Goal: Navigation & Orientation: Find specific page/section

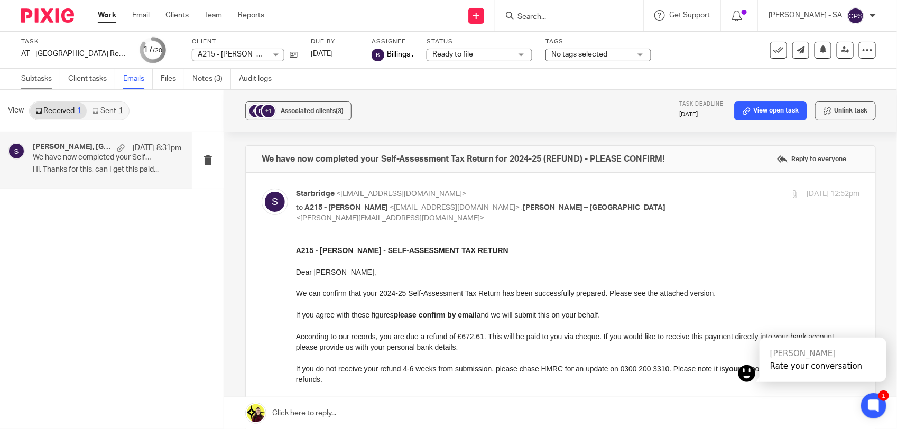
click at [37, 82] on link "Subtasks" at bounding box center [40, 79] width 39 height 21
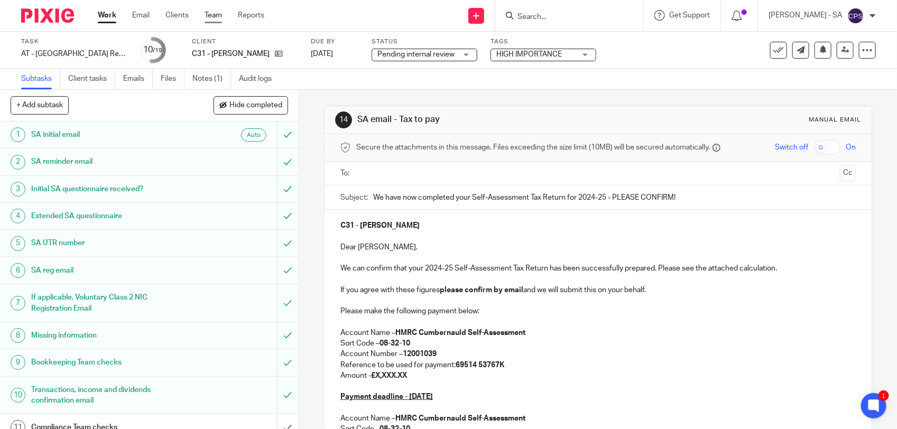
drag, startPoint x: 0, startPoint y: 0, endPoint x: 210, endPoint y: 16, distance: 210.5
click at [210, 16] on link "Team" at bounding box center [213, 15] width 17 height 11
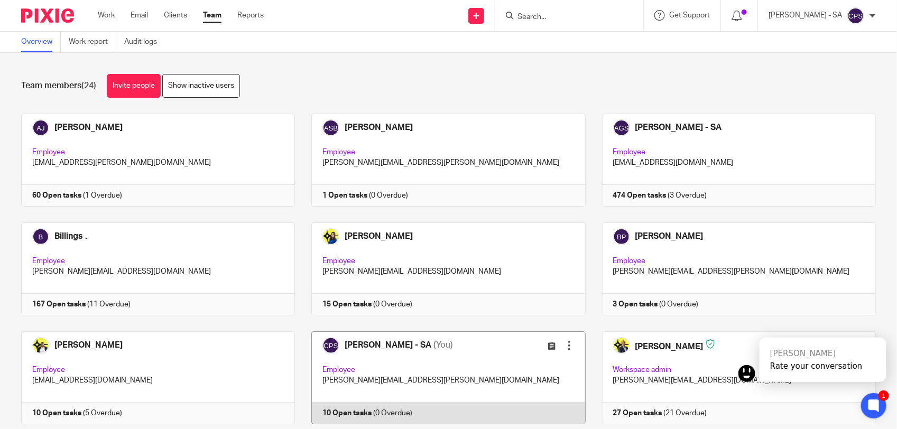
click at [474, 367] on link at bounding box center [440, 378] width 290 height 93
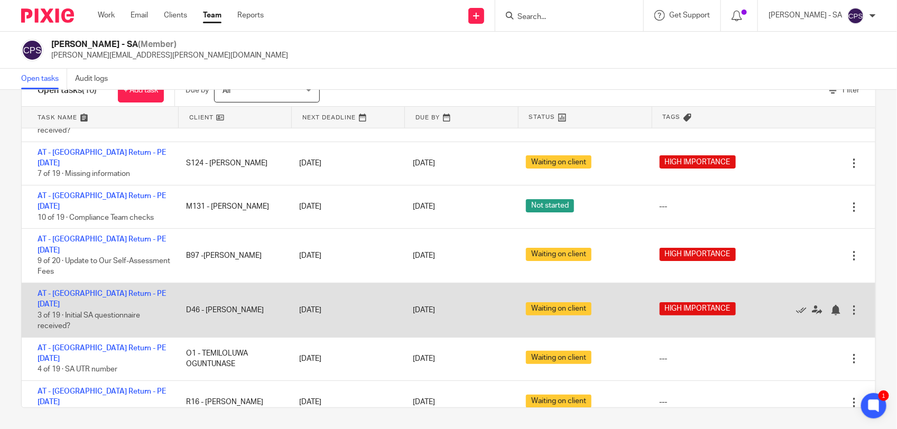
scroll to position [90, 0]
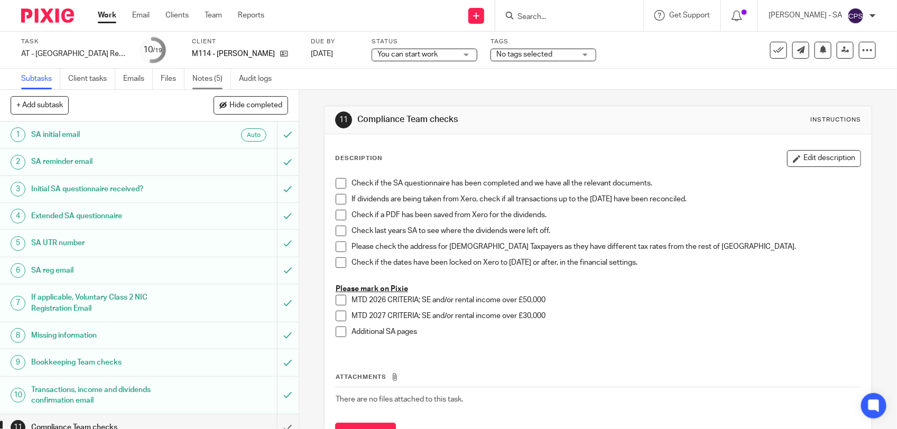
drag, startPoint x: 0, startPoint y: 0, endPoint x: 204, endPoint y: 83, distance: 220.3
click at [204, 83] on link "Notes (5)" at bounding box center [211, 79] width 39 height 21
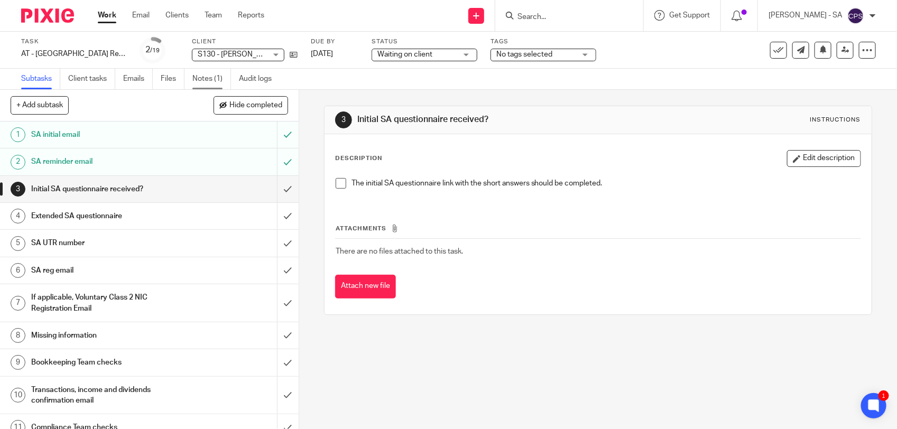
click at [209, 84] on link "Notes (1)" at bounding box center [211, 79] width 39 height 21
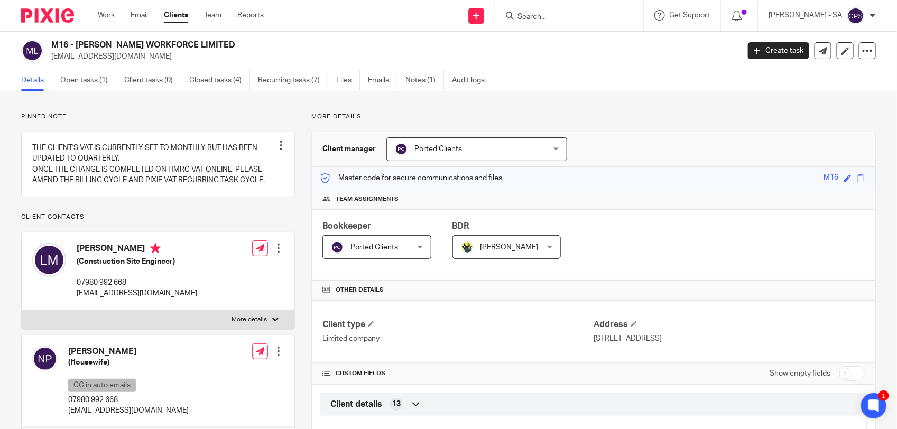
drag, startPoint x: 77, startPoint y: 44, endPoint x: 209, endPoint y: 42, distance: 132.2
click at [209, 42] on h2 "M16 - [PERSON_NAME] WORKFORCE LIMITED" at bounding box center [323, 45] width 545 height 11
copy h2 "[PERSON_NAME] WORKFORCE LIMITED"
